Goal: Share content: Share content

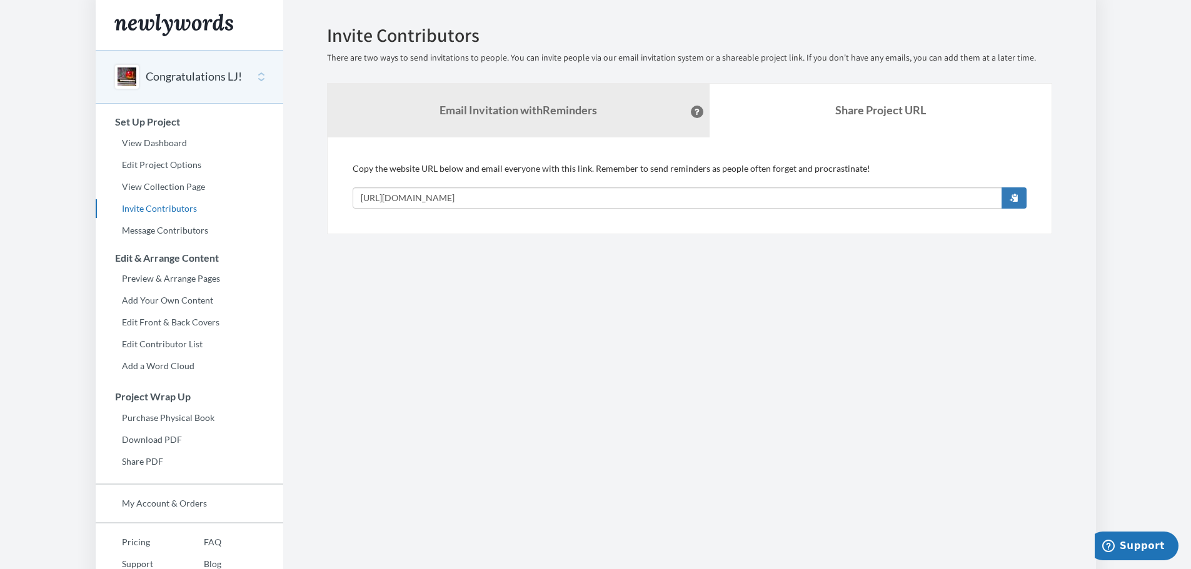
click at [197, 82] on button "Congratulations LJ!" at bounding box center [194, 77] width 96 height 16
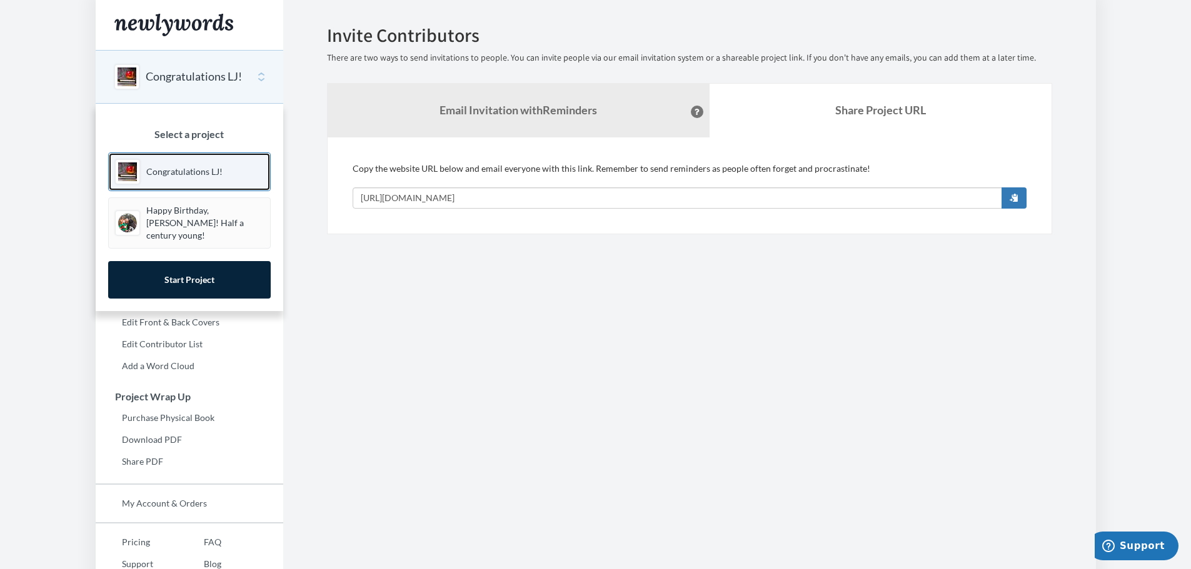
click at [171, 172] on p "Congratulations LJ!" at bounding box center [184, 172] width 76 height 12
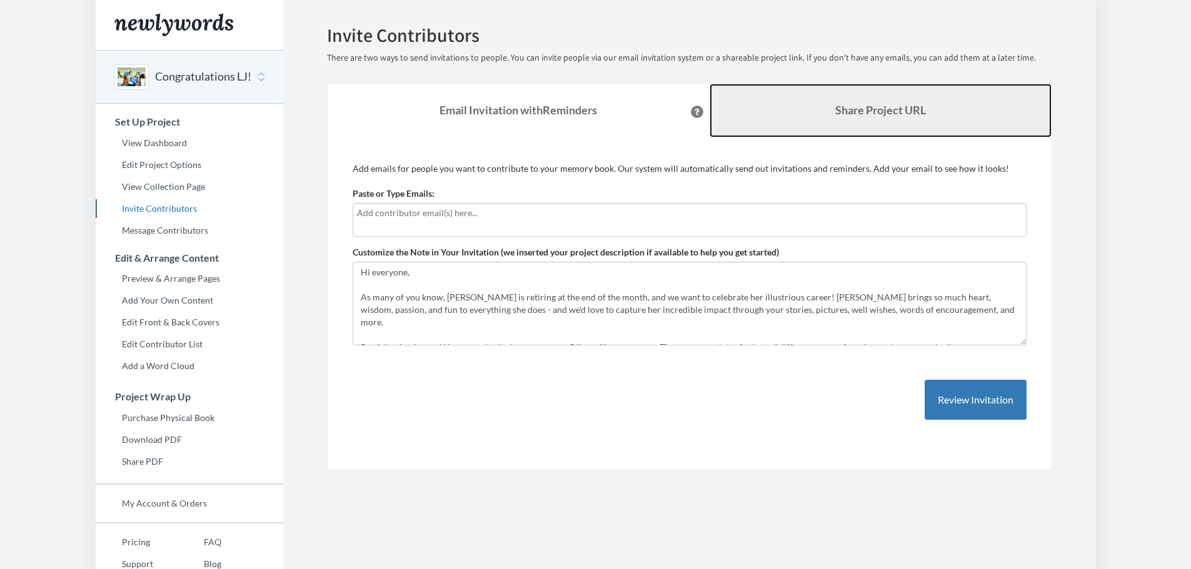
click at [852, 105] on b "Share Project URL" at bounding box center [880, 110] width 91 height 14
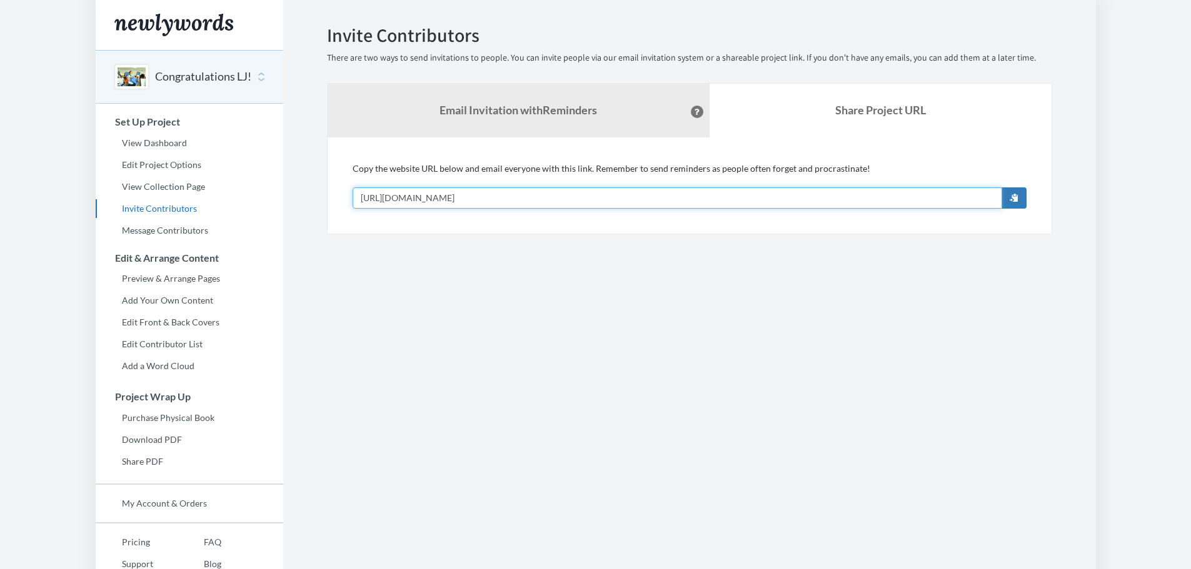
click at [574, 187] on input "[URL][DOMAIN_NAME]" at bounding box center [676, 197] width 649 height 21
